Goal: Find specific page/section

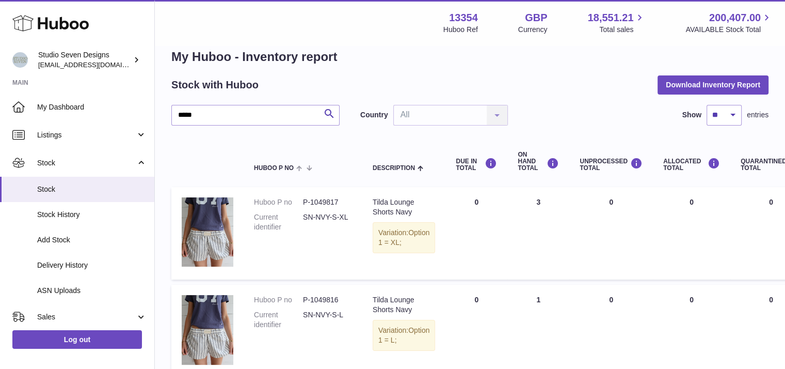
click at [210, 115] on input "*****" at bounding box center [255, 115] width 168 height 21
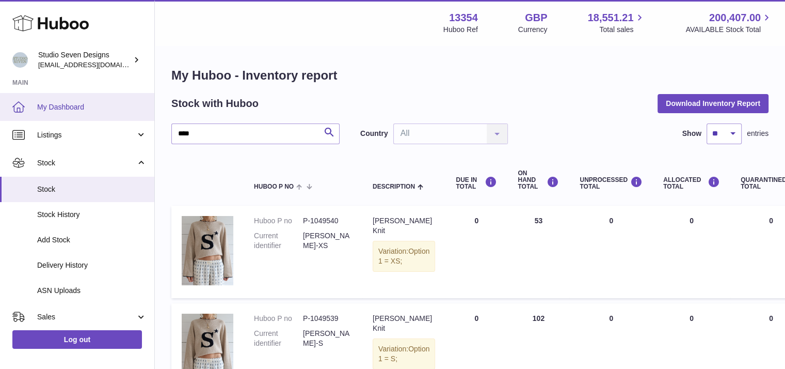
type input "****"
click at [73, 109] on span "My Dashboard" at bounding box center [91, 107] width 109 height 10
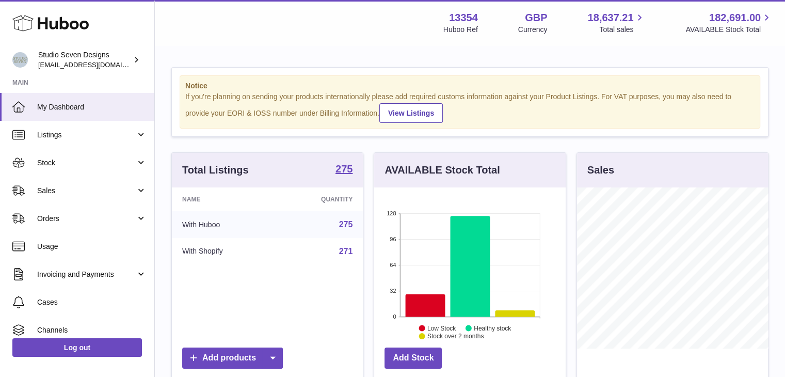
scroll to position [161, 192]
